Goal: Information Seeking & Learning: Learn about a topic

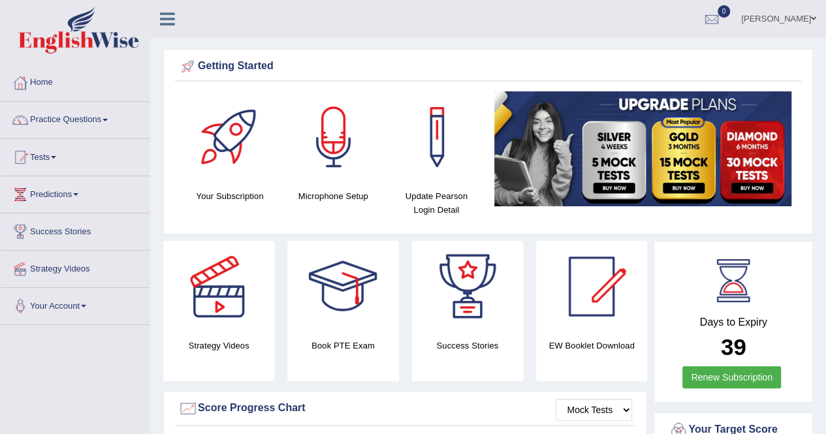
click at [68, 118] on link "Practice Questions" at bounding box center [75, 118] width 149 height 33
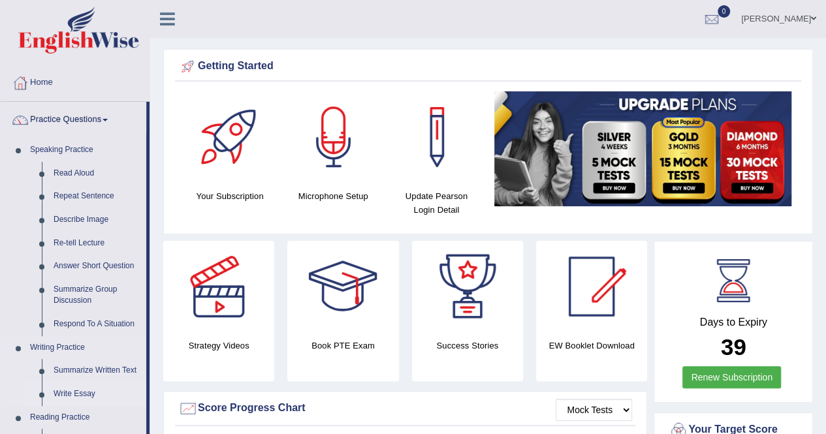
click at [82, 396] on link "Write Essay" at bounding box center [97, 395] width 99 height 24
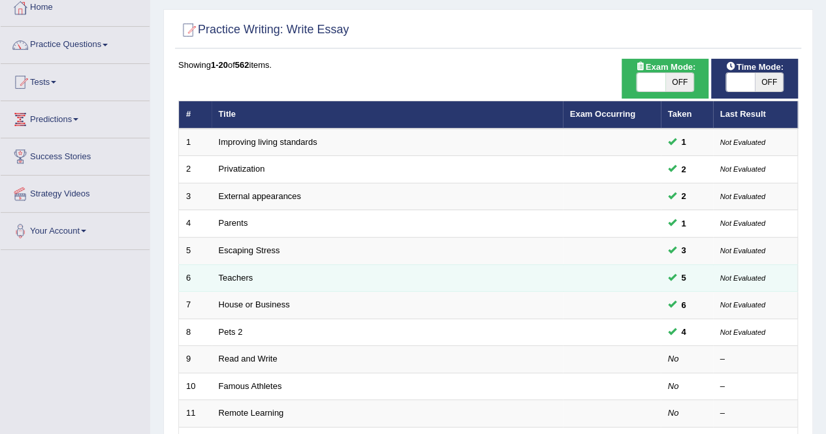
scroll to position [76, 0]
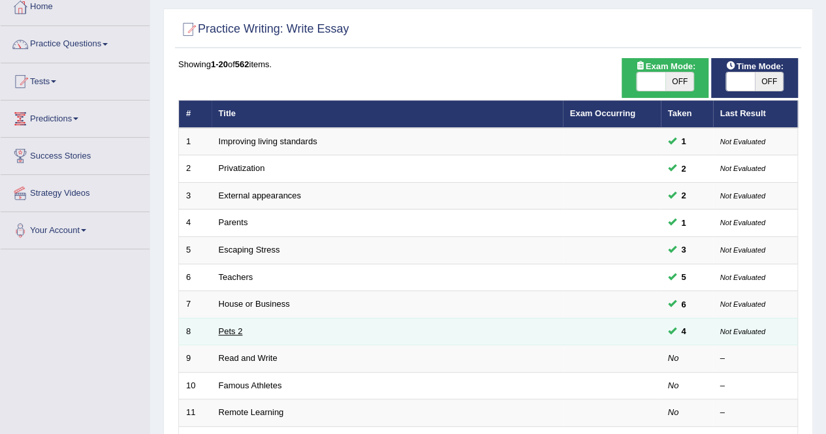
click at [233, 327] on link "Pets 2" at bounding box center [231, 331] width 24 height 10
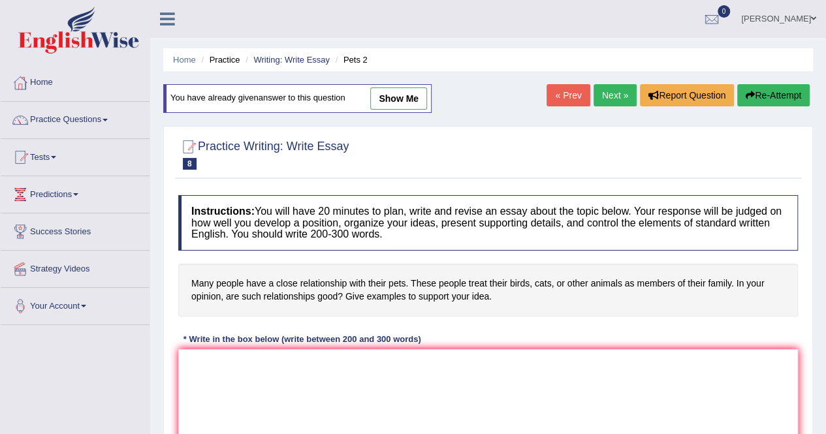
click at [402, 104] on link "show me" at bounding box center [398, 98] width 57 height 22
type textarea "The increasing number of people forming close relationships with their pets has…"
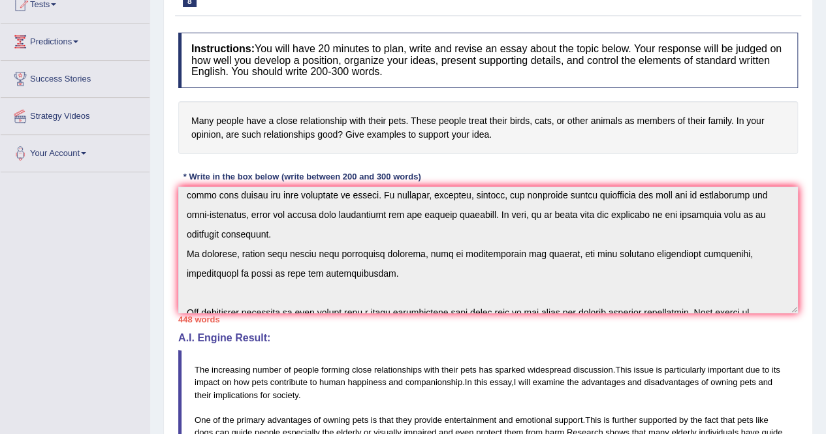
scroll to position [155, 0]
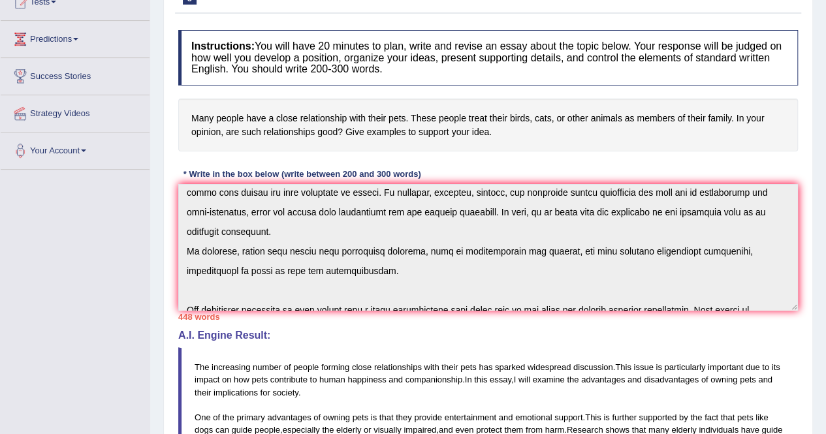
click at [422, 311] on div "448 words" at bounding box center [488, 317] width 620 height 12
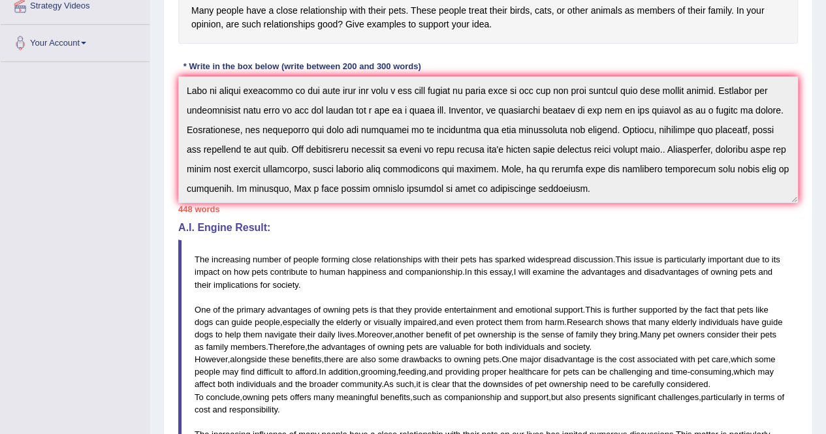
scroll to position [266, 0]
